Goal: Task Accomplishment & Management: Use online tool/utility

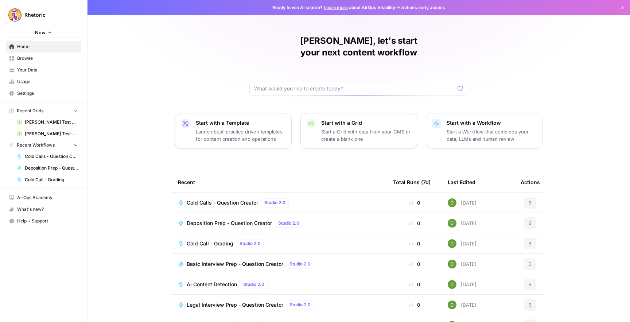
click at [200, 128] on p "Launch best-practice driven templates for content creation and operations" at bounding box center [241, 135] width 90 height 15
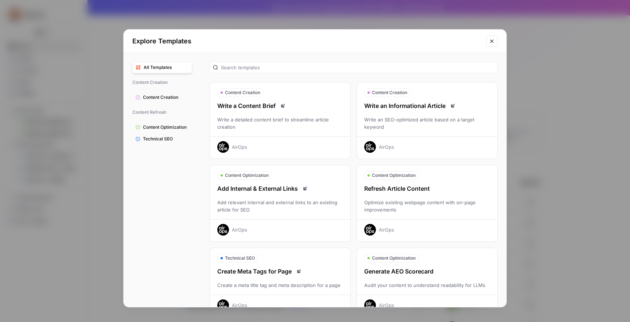
click at [304, 20] on div "Explore Templates All Templates Content Creation Content Creation Content Refre…" at bounding box center [315, 161] width 630 height 322
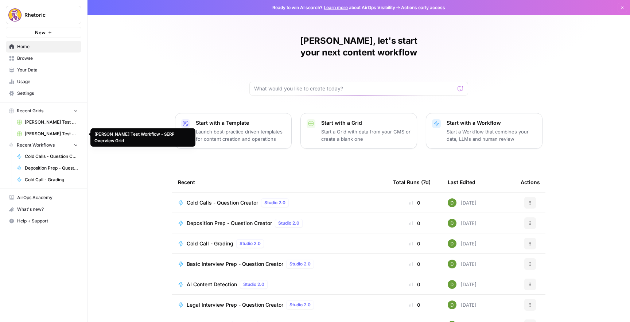
click at [40, 128] on link "[PERSON_NAME] Test Workflow - SERP Overview Grid" at bounding box center [47, 134] width 68 height 12
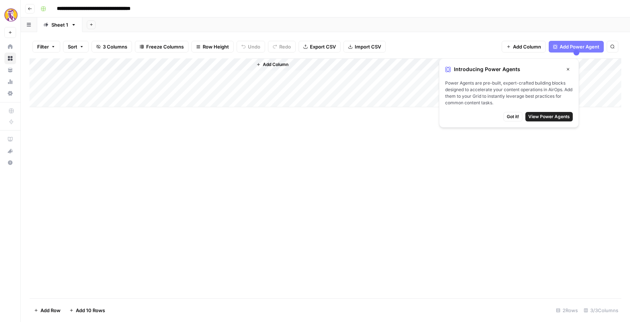
click at [111, 124] on div "Add Column" at bounding box center [326, 178] width 592 height 240
click at [568, 68] on icon "button" at bounding box center [568, 69] width 4 height 4
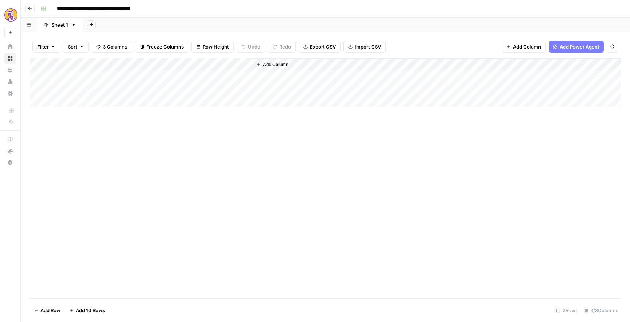
click at [139, 88] on div "Add Column" at bounding box center [326, 82] width 592 height 49
click at [171, 88] on div "Add Column" at bounding box center [326, 82] width 592 height 49
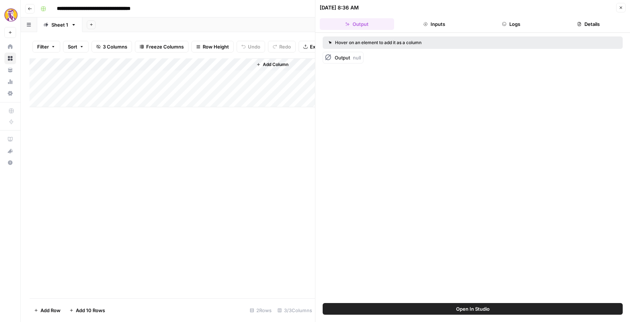
click at [406, 24] on button "Inputs" at bounding box center [434, 24] width 74 height 12
click at [496, 23] on button "Logs" at bounding box center [511, 24] width 74 height 12
click at [563, 30] on button "Details" at bounding box center [588, 24] width 74 height 12
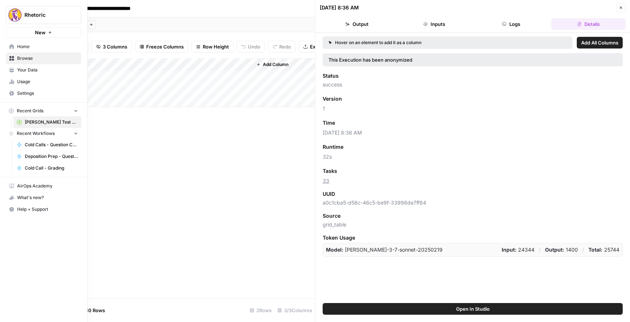
click at [30, 133] on span "Recent Workflows" at bounding box center [36, 133] width 38 height 7
click at [28, 68] on span "Your Data" at bounding box center [47, 70] width 61 height 7
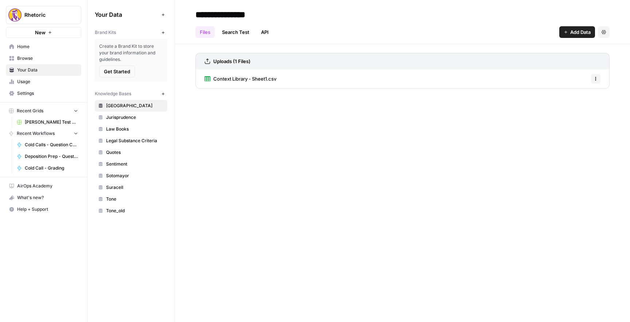
click at [22, 53] on link "Browse" at bounding box center [43, 58] width 75 height 12
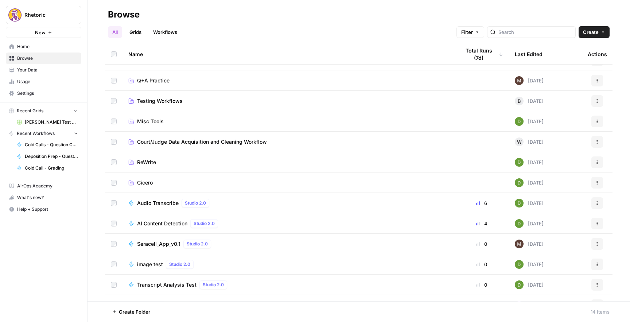
scroll to position [49, 0]
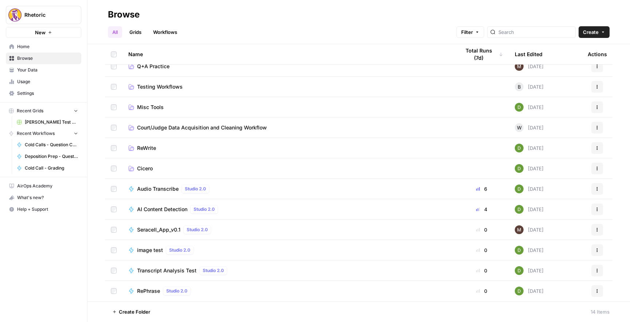
click at [151, 229] on span "Seracell_App_v0.1" at bounding box center [158, 229] width 43 height 7
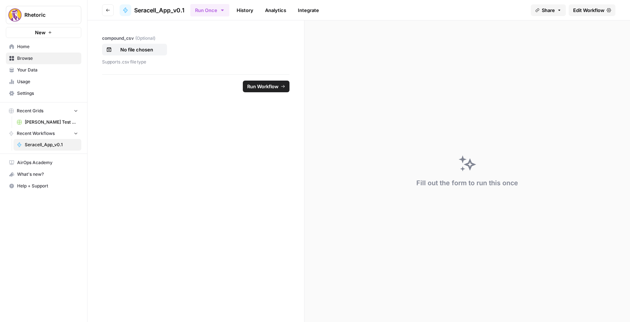
click at [106, 11] on icon "button" at bounding box center [108, 10] width 4 height 4
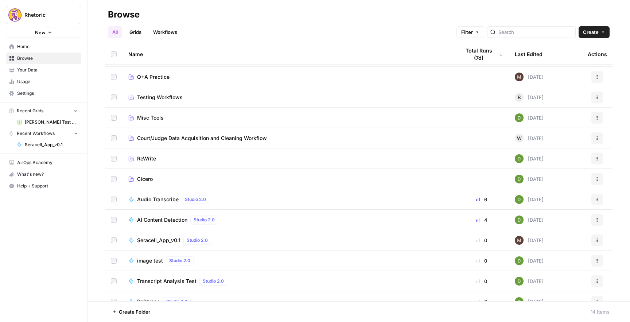
scroll to position [49, 0]
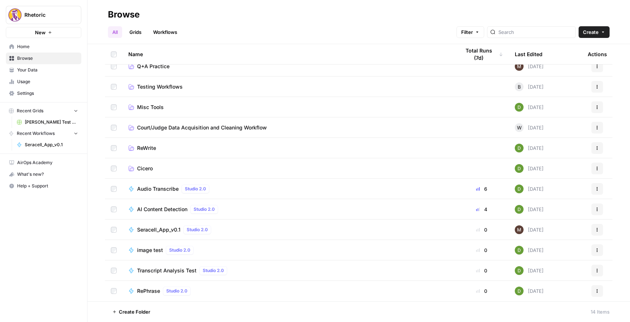
click at [586, 35] on span "Create" at bounding box center [591, 31] width 16 height 7
click at [565, 67] on span "Workflow" at bounding box center [579, 69] width 41 height 7
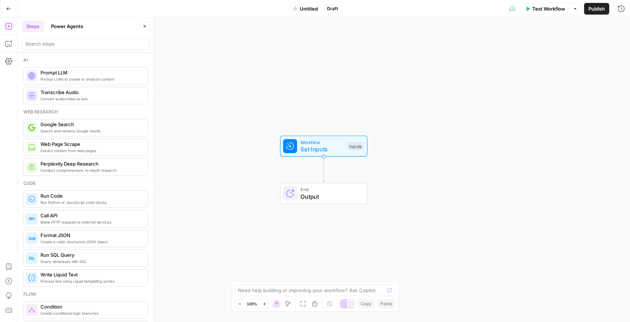
click at [89, 81] on span "Prompt LLMs to create or analyze content" at bounding box center [90, 79] width 101 height 6
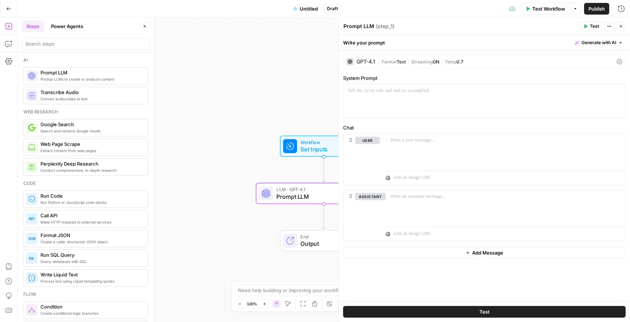
click at [448, 60] on span "Temp" at bounding box center [451, 61] width 12 height 5
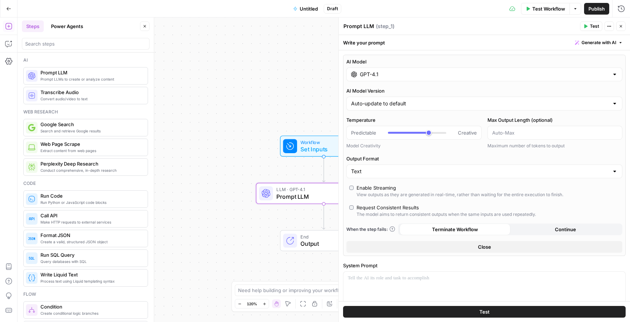
click at [415, 73] on input "GPT-4.1" at bounding box center [484, 74] width 249 height 7
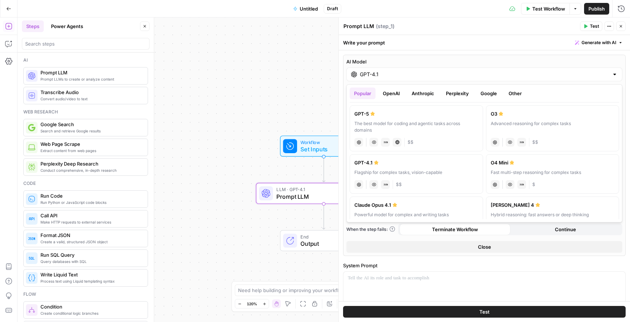
click at [376, 115] on div "GPT-5" at bounding box center [416, 113] width 124 height 7
type input "GPT-5"
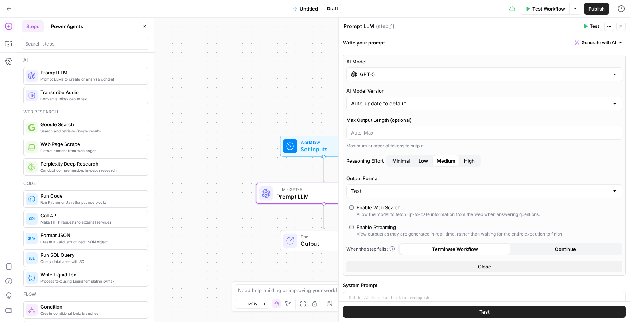
click at [465, 158] on span "High" at bounding box center [469, 160] width 11 height 7
click at [306, 72] on div "Workflow Set Inputs Inputs LLM · GPT-5 Prompt LLM Step 1 End Output" at bounding box center [323, 169] width 612 height 304
click at [621, 28] on button "Close" at bounding box center [620, 26] width 9 height 9
